Goal: Communication & Community: Answer question/provide support

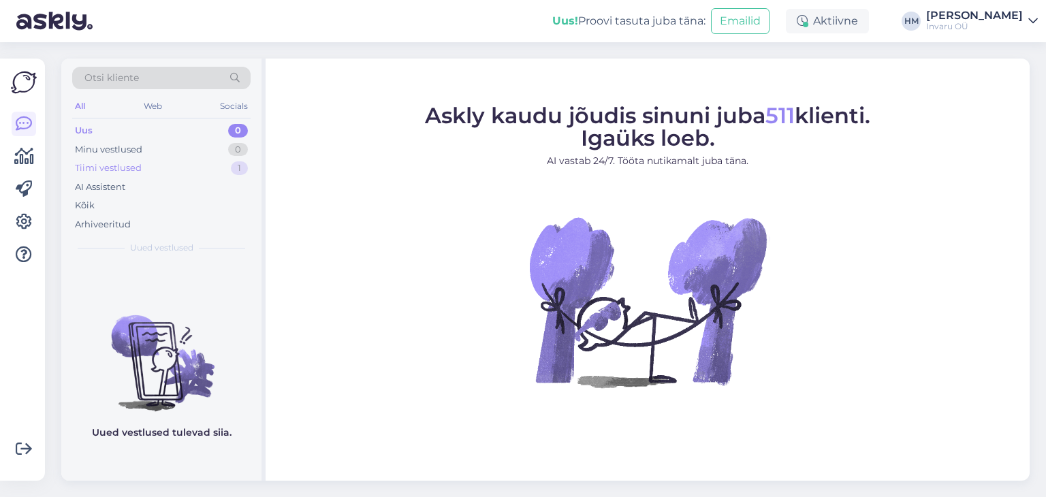
click at [102, 170] on div "Tiimi vestlused" at bounding box center [108, 168] width 67 height 14
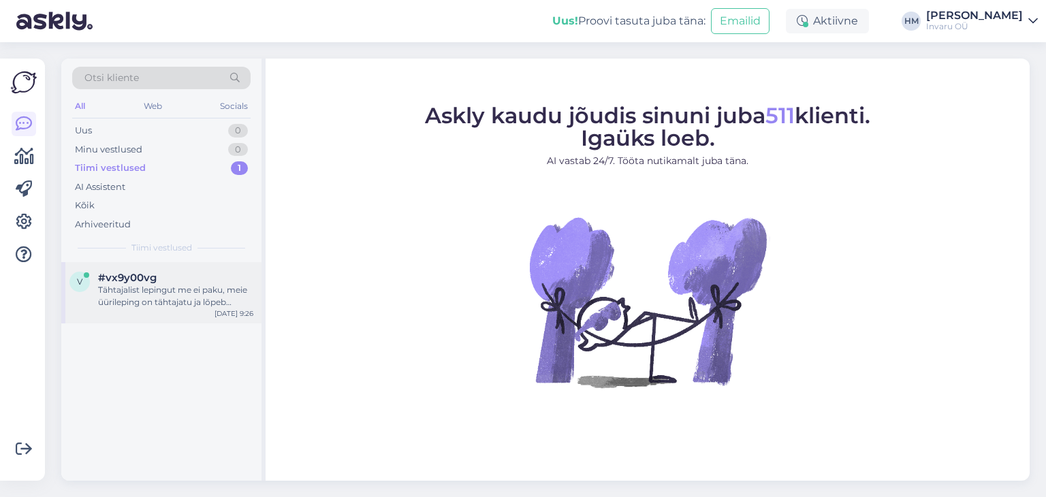
click at [134, 289] on div "Tähtajalist lepingut me ei paku, meie üürileping on tähtajatu ja lõpeb abivahen…" at bounding box center [175, 296] width 155 height 25
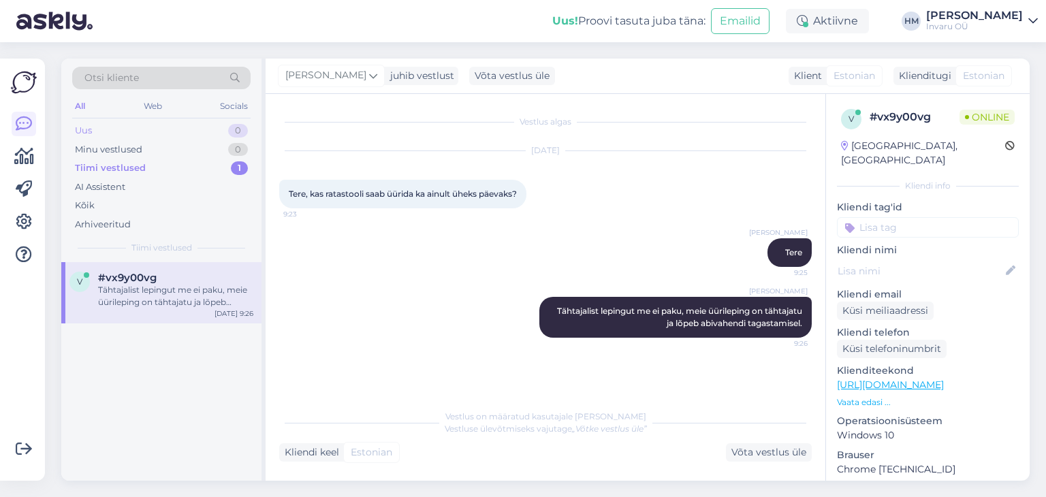
click at [97, 129] on div "Uus 0" at bounding box center [161, 130] width 178 height 19
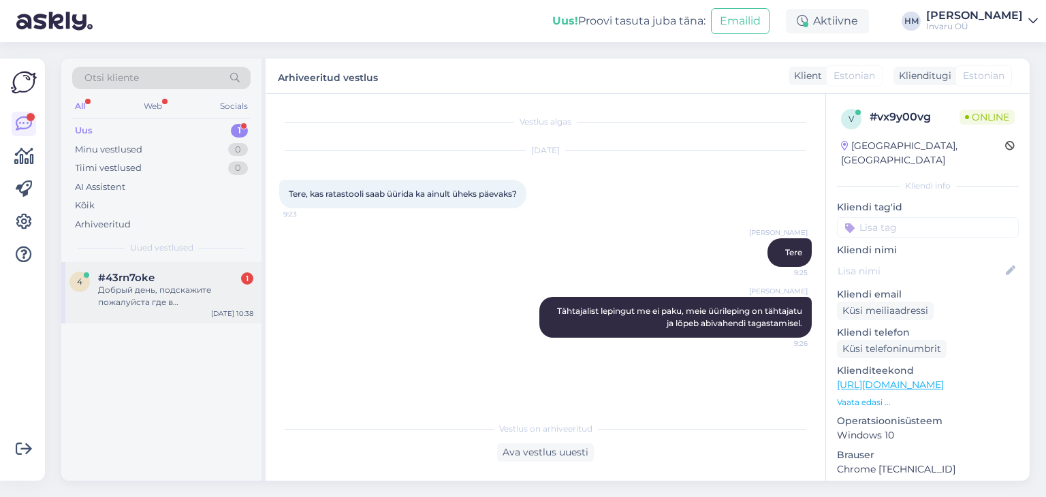
click at [153, 296] on div "Добрый день, подскажите пожалуйста где в [GEOGRAPHIC_DATA] находится ваш центр.…" at bounding box center [175, 296] width 155 height 25
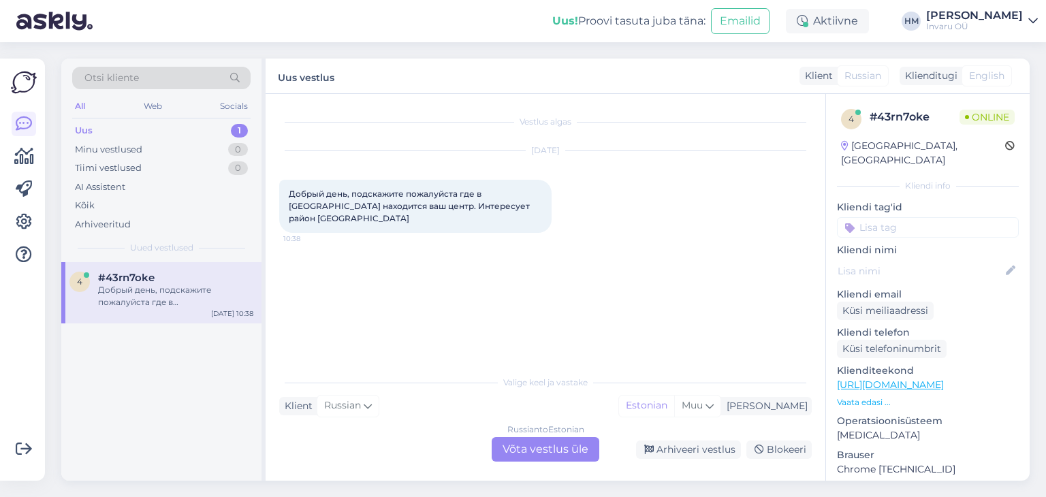
click at [537, 453] on div "Russian to Estonian Võta vestlus üle" at bounding box center [546, 449] width 108 height 25
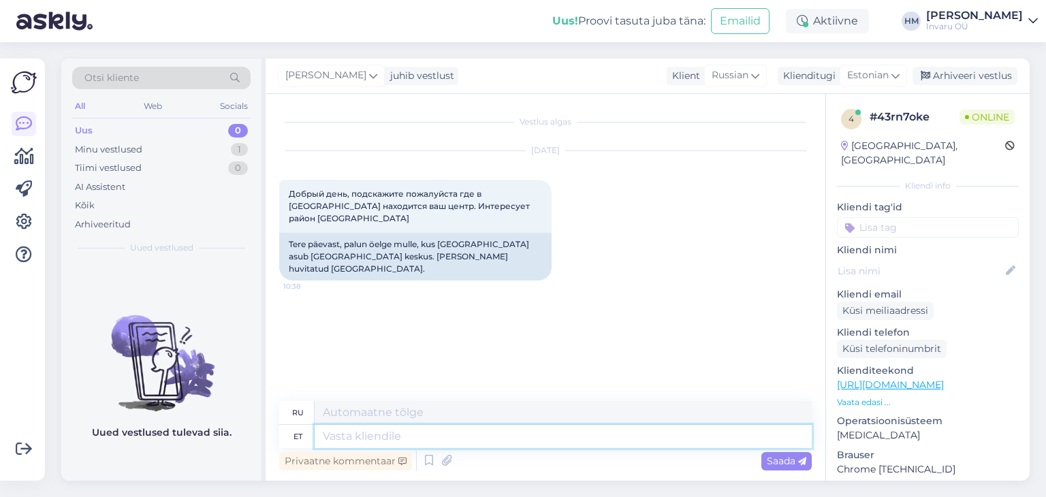
click at [335, 431] on textarea at bounding box center [563, 436] width 497 height 23
type textarea "Tere"
type textarea "Привет"
type textarea "Tere!"
type textarea "Привет!"
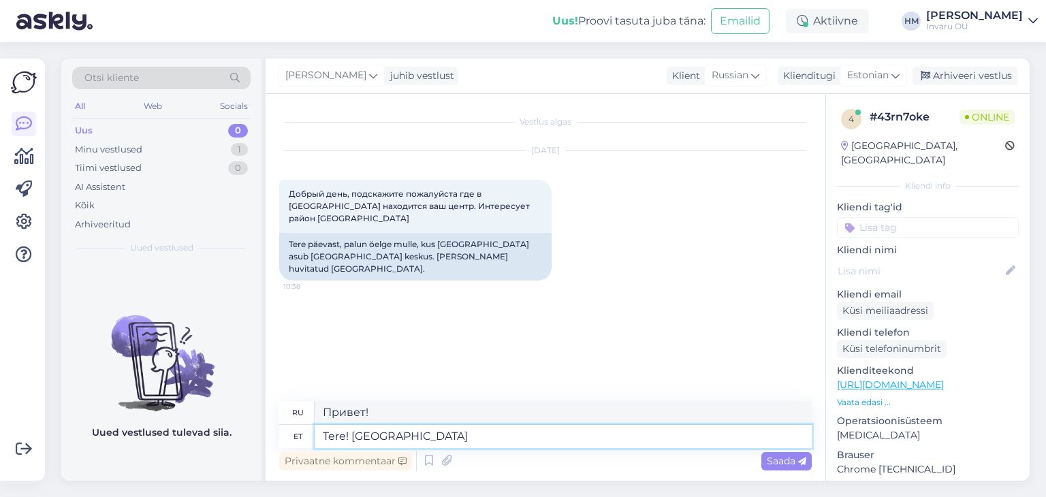
type textarea "Tere! [GEOGRAPHIC_DATA] a"
type textarea "Привет! [GEOGRAPHIC_DATA]"
type textarea "Tere! [GEOGRAPHIC_DATA] asuvad m"
type textarea "Здравствуйте! [GEOGRAPHIC_DATA] находится"
type textarea "Tere! [GEOGRAPHIC_DATA] asuvad meie e"
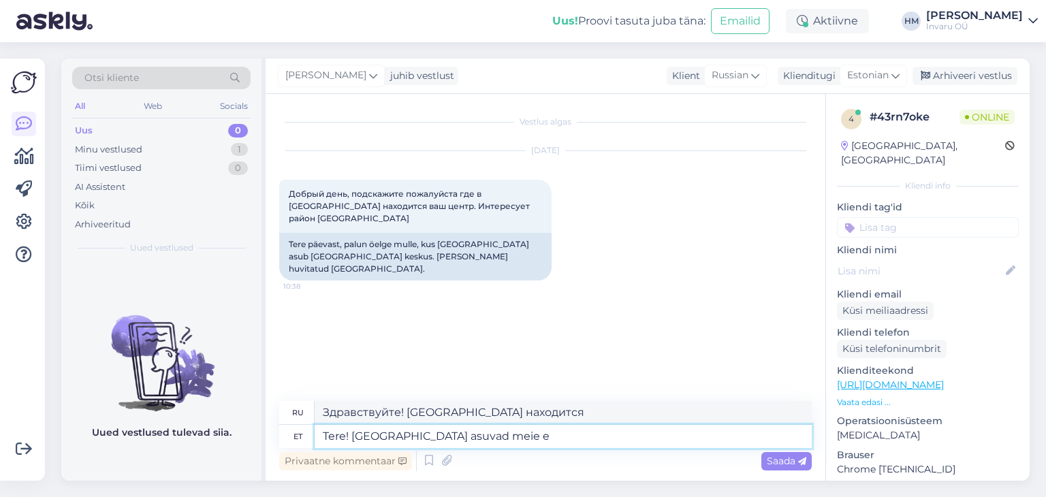
type textarea "Здравствуйте! Наш офис находится в [GEOGRAPHIC_DATA]."
type textarea "Tere! Lasnamäel asuvad meie esindused Punane"
type textarea "Здравствуйте! Наш офис находится в [GEOGRAPHIC_DATA]. Красный."
type textarea "Tere! Lasnamäel asuvad meie esindused Punane 56 j"
type textarea "Здравствуйте! Наш офис находится в [GEOGRAPHIC_DATA] по адресу [STREET_ADDRESS]."
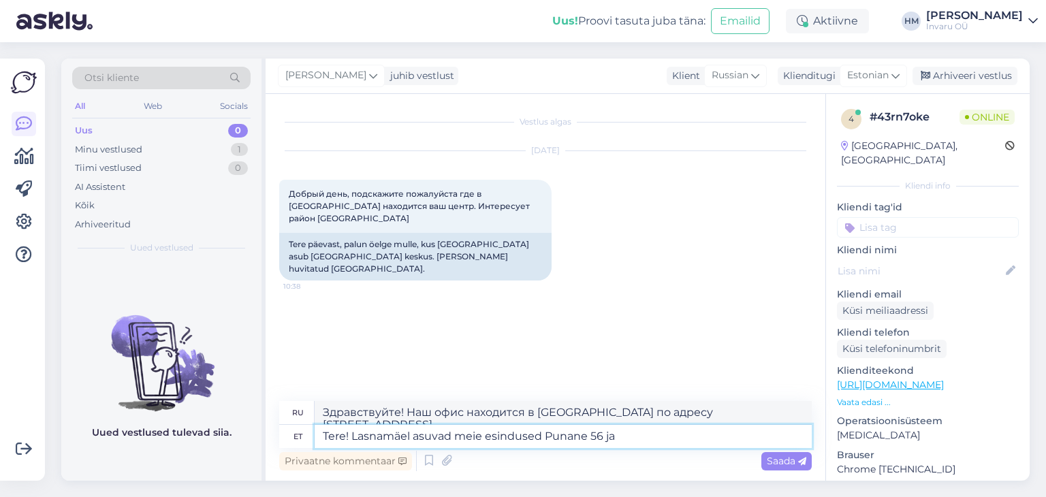
type textarea "Tere! Lasnamäel asuvad meie esindused Punane 56 ja"
type textarea "Здравствуйте! Наши офисы находятся в [GEOGRAPHIC_DATA] по адресу [STREET_ADDRES…"
type textarea "Tere! Lasnamäel asuvad meie esindused Punane 56 ja [GEOGRAPHIC_DATA] t"
type textarea "Привет! Наши офисы расположены в [GEOGRAPHIC_DATA] по адресу [GEOGRAPHIC_DATA]."
type textarea "Tere! Lasnamäel asuvad meie esindused Punane 56 ja [GEOGRAPHIC_DATA] tee"
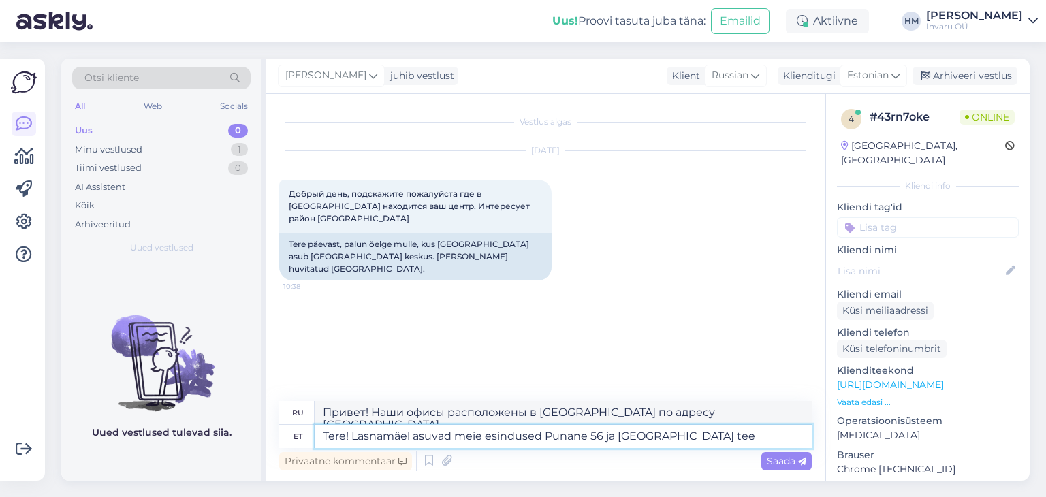
type textarea "Привет! Наши офисы расположены в [GEOGRAPHIC_DATA] по адресу [GEOGRAPHIC_DATA] …"
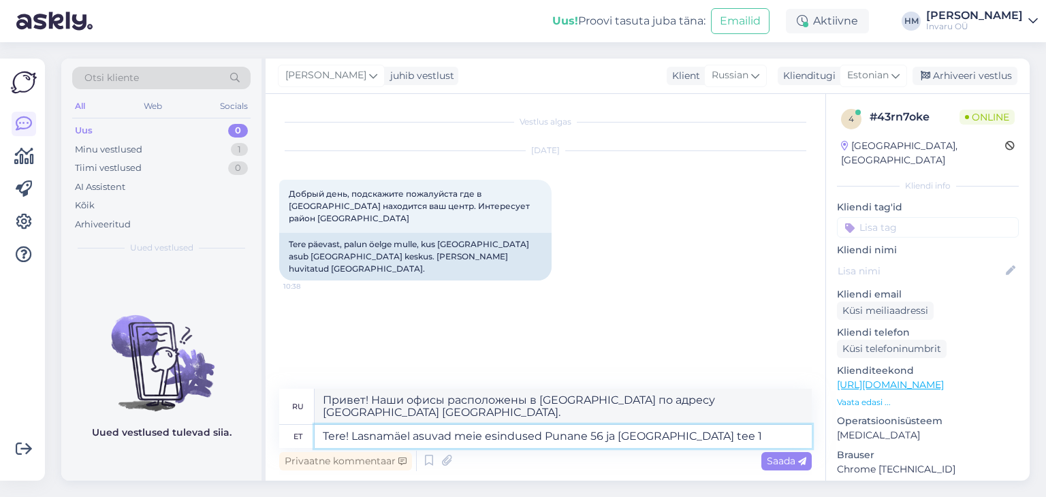
type textarea "Tere! Lasnamäel asuvad meie esindused Punane 56 ja [GEOGRAPHIC_DATA] tee 14"
type textarea "Привет! Наши офисы в [GEOGRAPHIC_DATA] расположены по адресу: [GEOGRAPHIC_DATA]…"
type textarea "Tere! Lasnamäel asuvad meie esindused Punane 56 ja [GEOGRAPHIC_DATA] tee 14a"
type textarea "Привет! Наши офисы находятся в [GEOGRAPHIC_DATA] по адресу [GEOGRAPHIC_DATA] 14…"
type textarea "Tere! Lasnamäel asuvad meie esindused Punane 56 ja [GEOGRAPHIC_DATA] tee 14a"
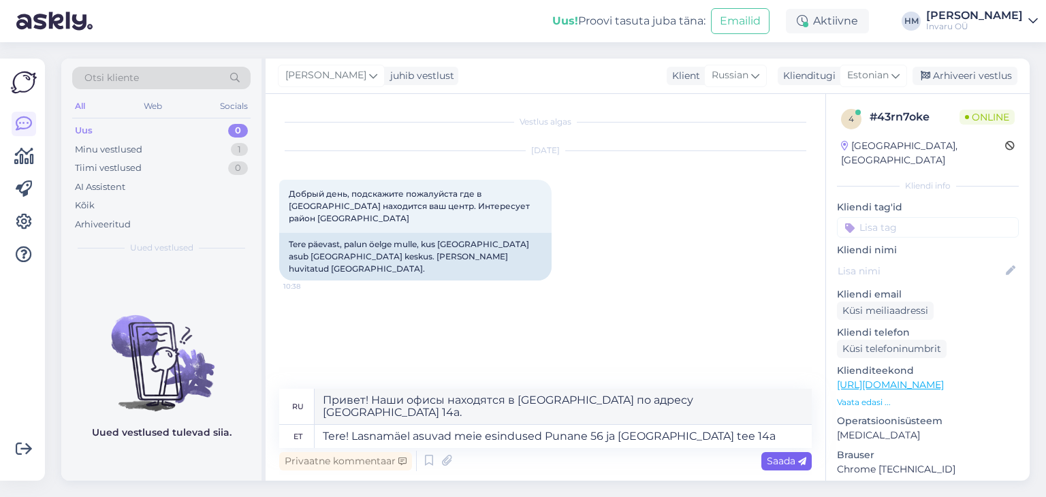
click at [787, 458] on span "Saada" at bounding box center [786, 461] width 39 height 12
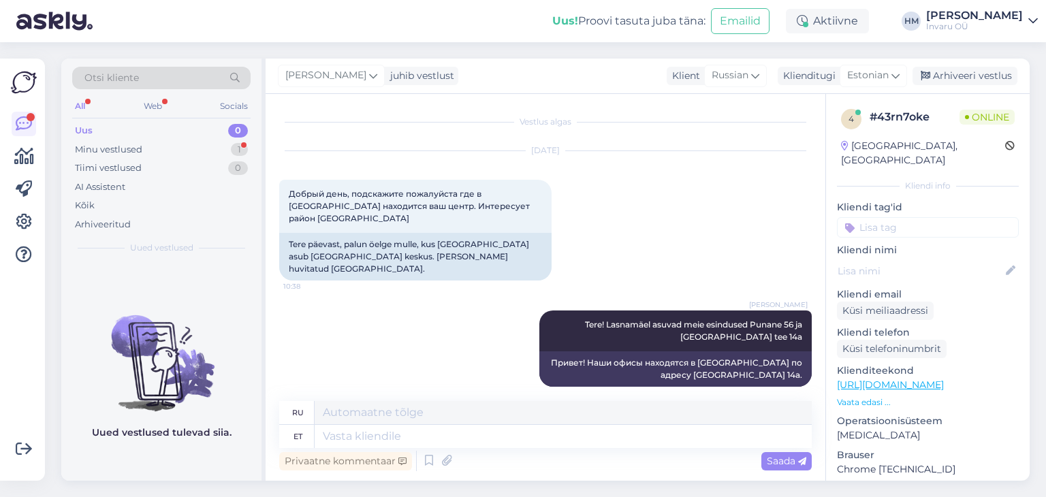
scroll to position [70, 0]
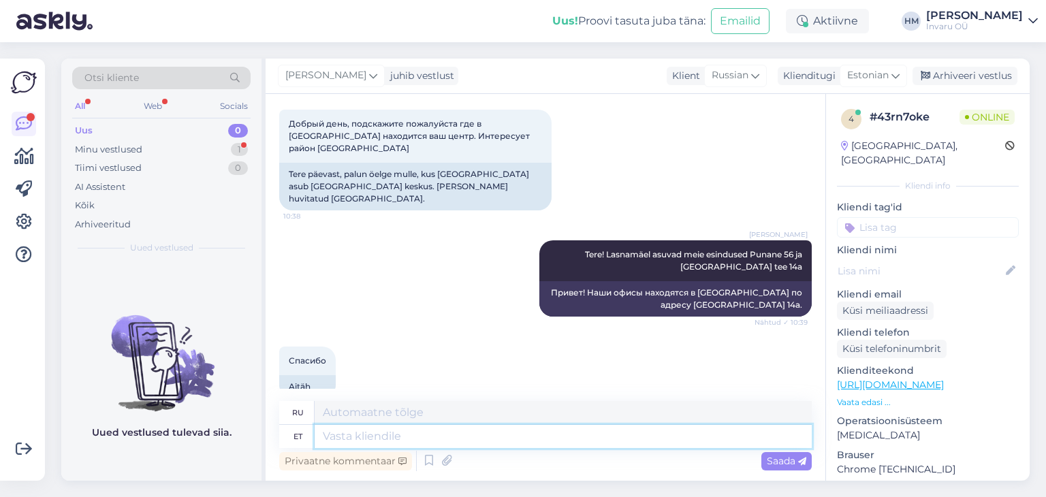
paste textarea "[URL][DOMAIN_NAME]"
type textarea "[URL][DOMAIN_NAME]"
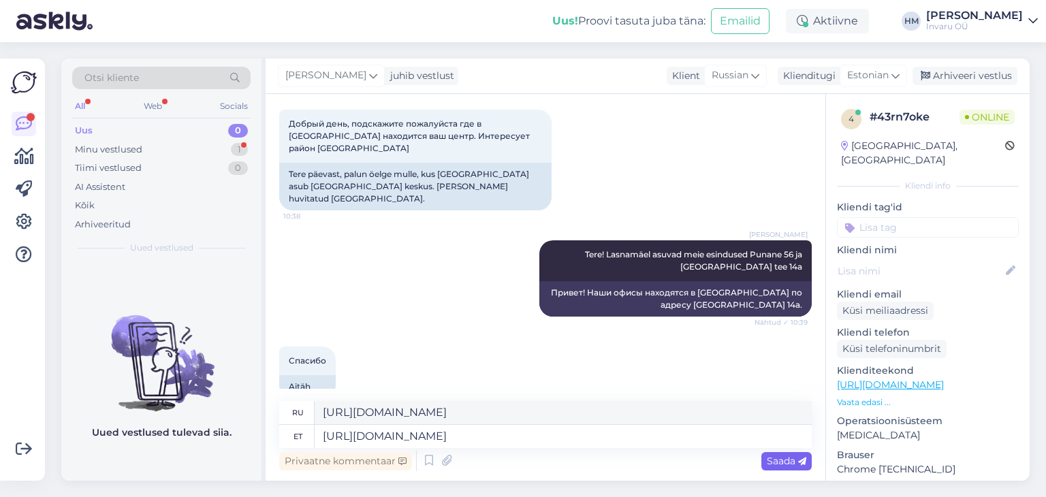
click at [769, 461] on span "Saada" at bounding box center [786, 461] width 39 height 12
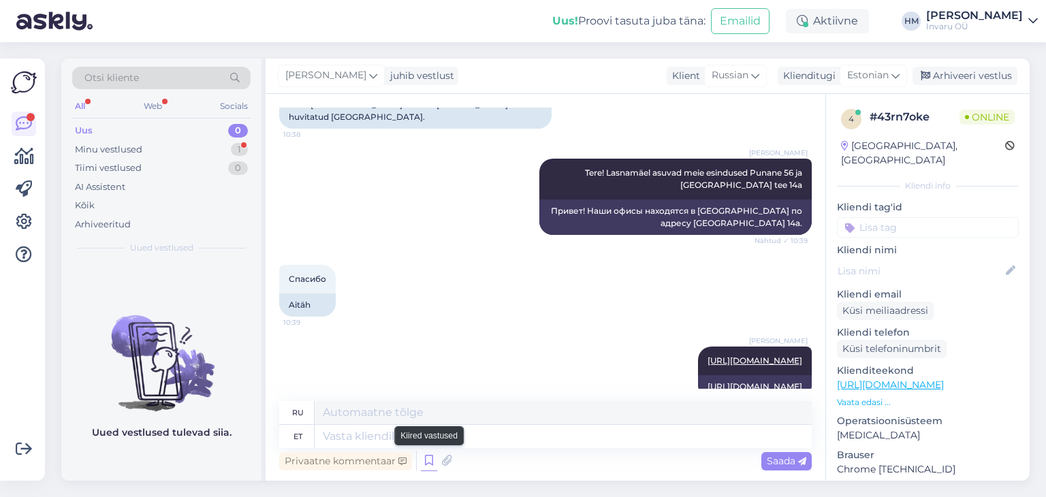
click at [428, 464] on icon at bounding box center [429, 461] width 16 height 20
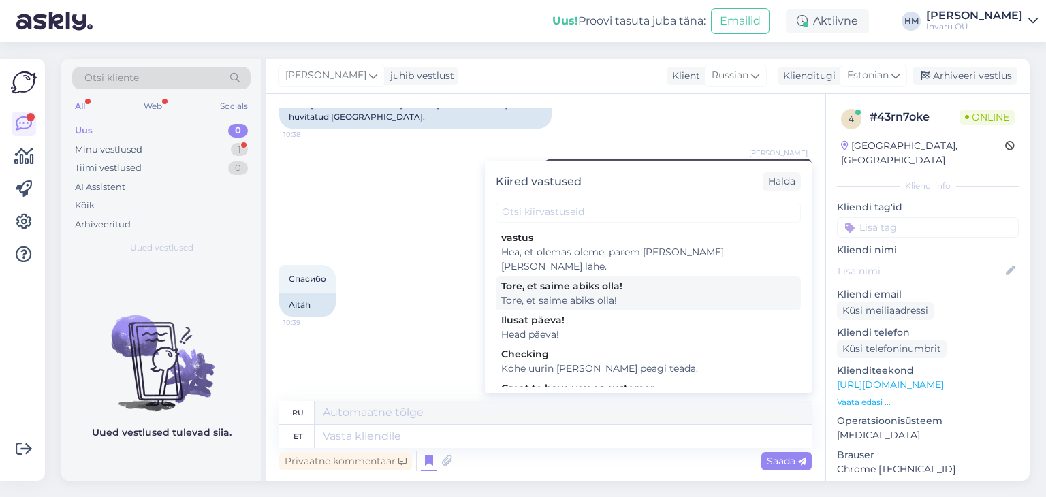
click at [523, 293] on div "Tore, et saime abiks olla!" at bounding box center [648, 300] width 294 height 14
type textarea "Рады, что смогли быть полезны!"
type textarea "Tore, et saime abiks olla!"
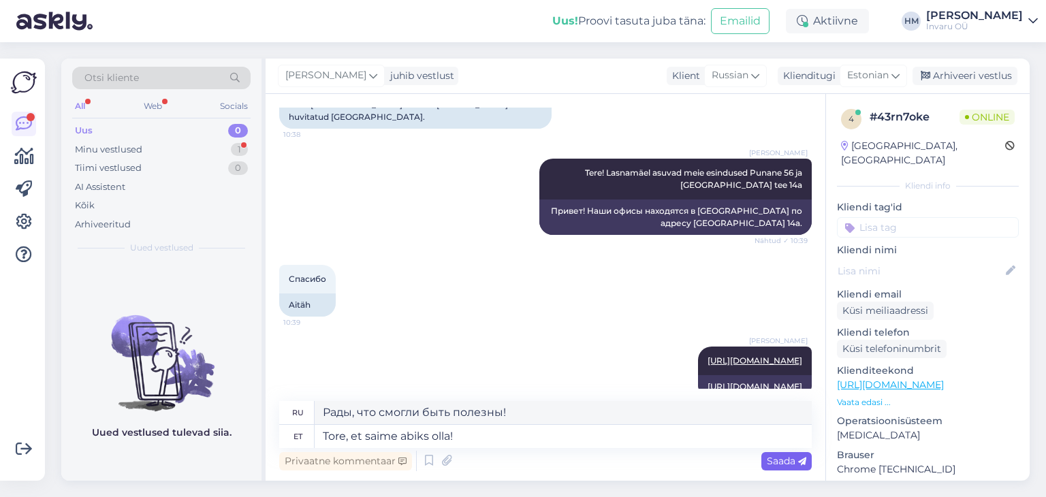
click at [767, 464] on span "Saada" at bounding box center [786, 461] width 39 height 12
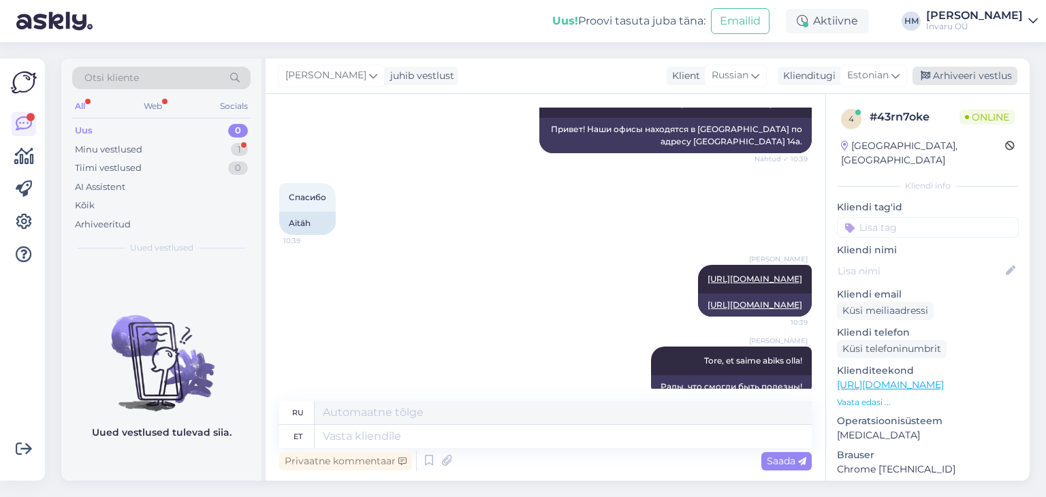
click at [961, 72] on div "Arhiveeri vestlus" at bounding box center [964, 76] width 105 height 18
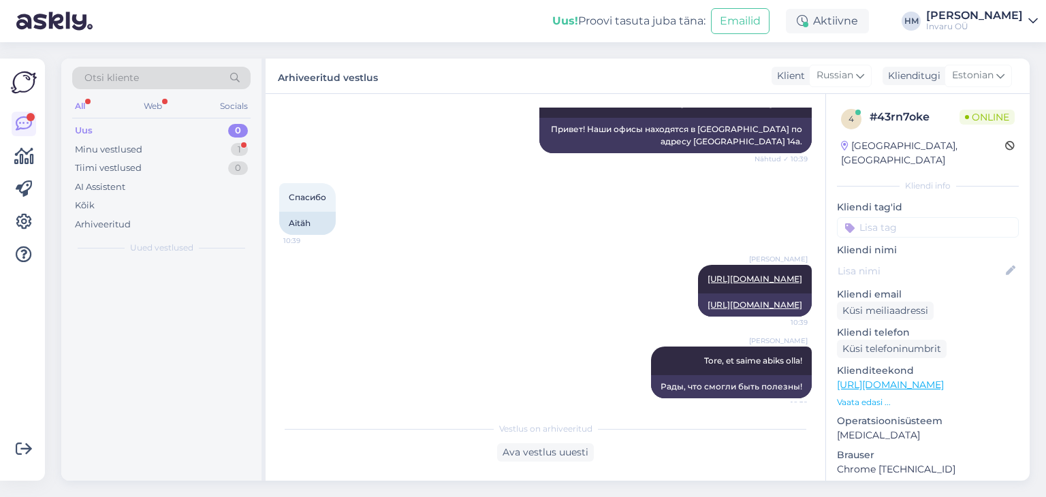
scroll to position [220, 0]
